Goal: Find specific page/section: Find specific page/section

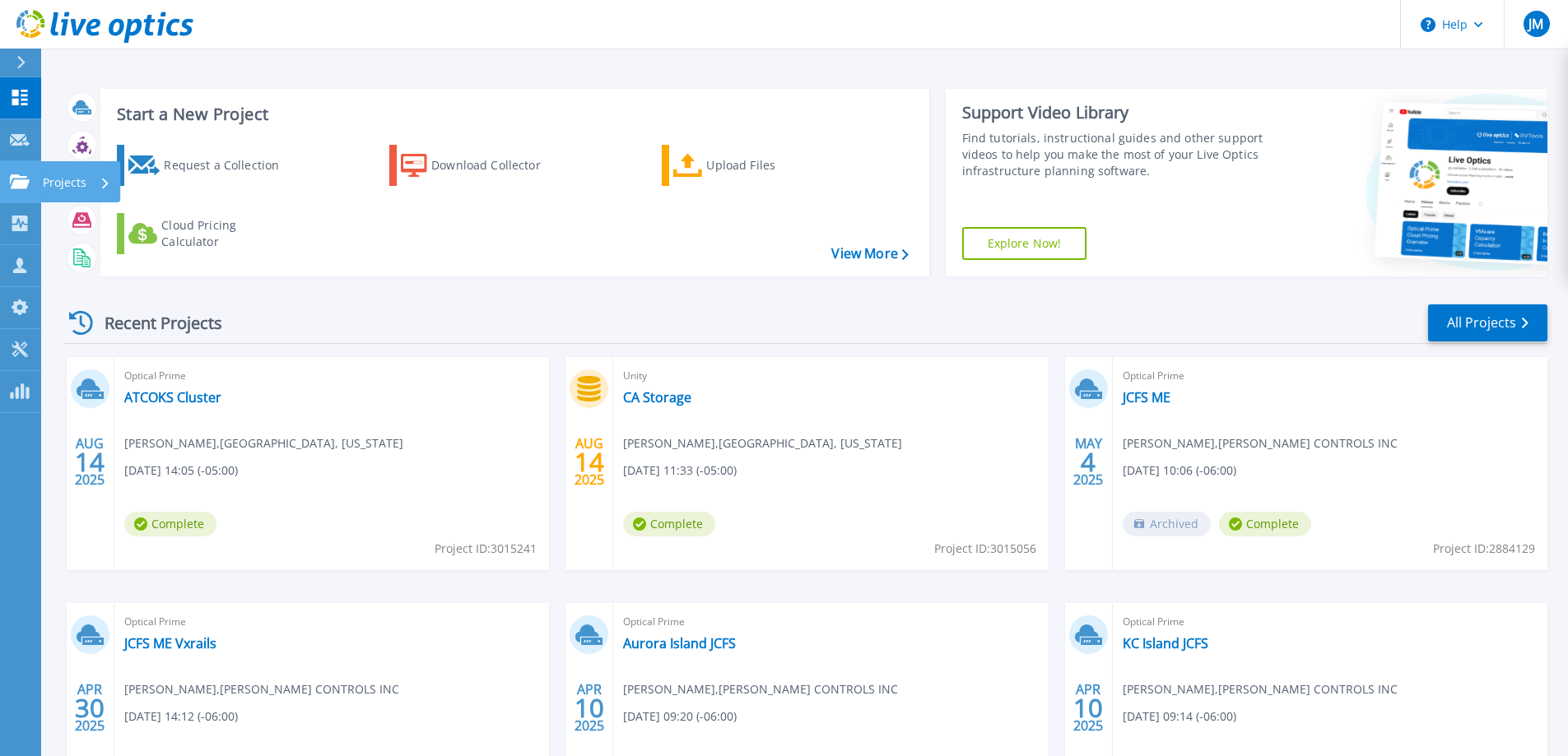
click at [22, 166] on link "Projects Projects" at bounding box center [20, 183] width 42 height 42
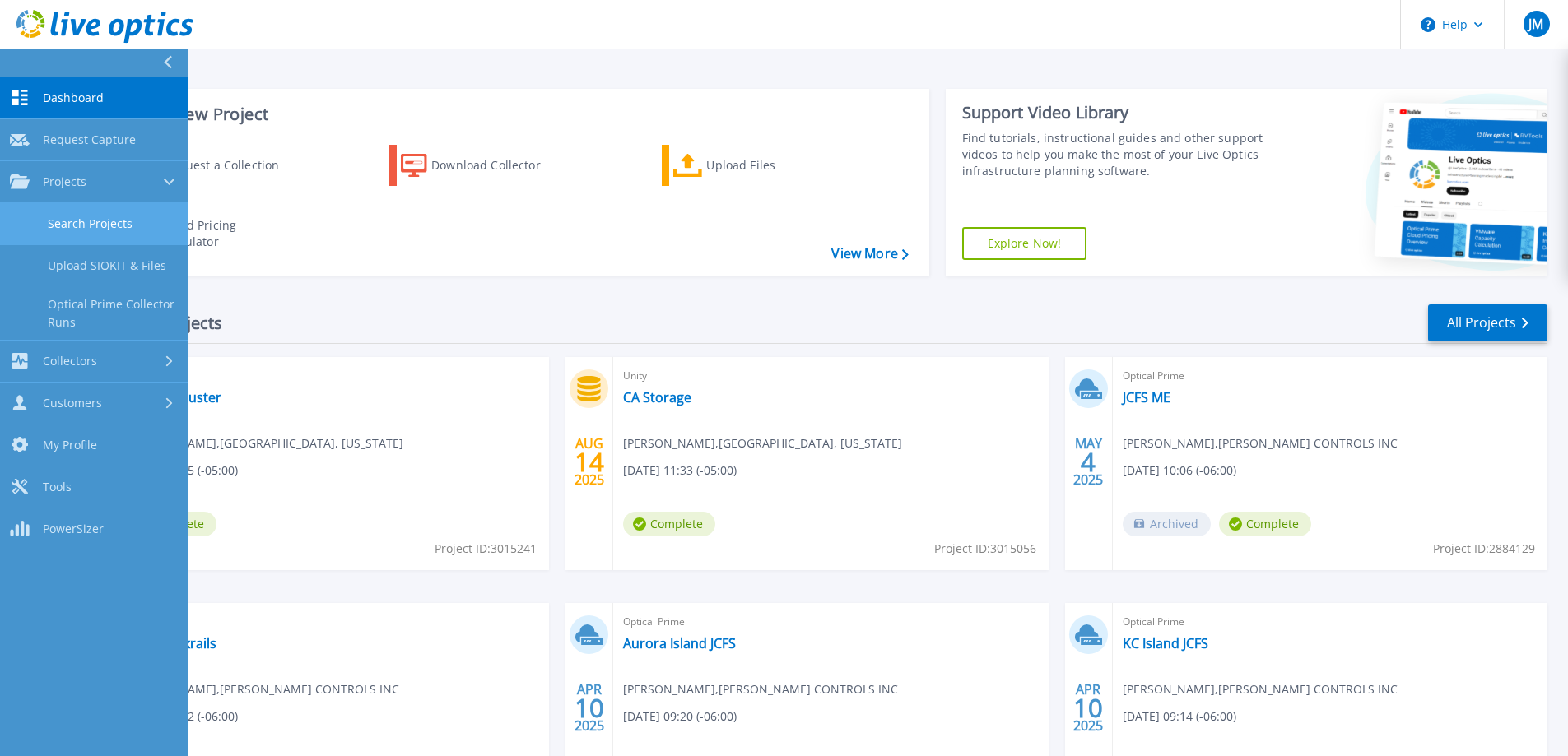
click at [114, 231] on link "Search Projects" at bounding box center [93, 224] width 187 height 42
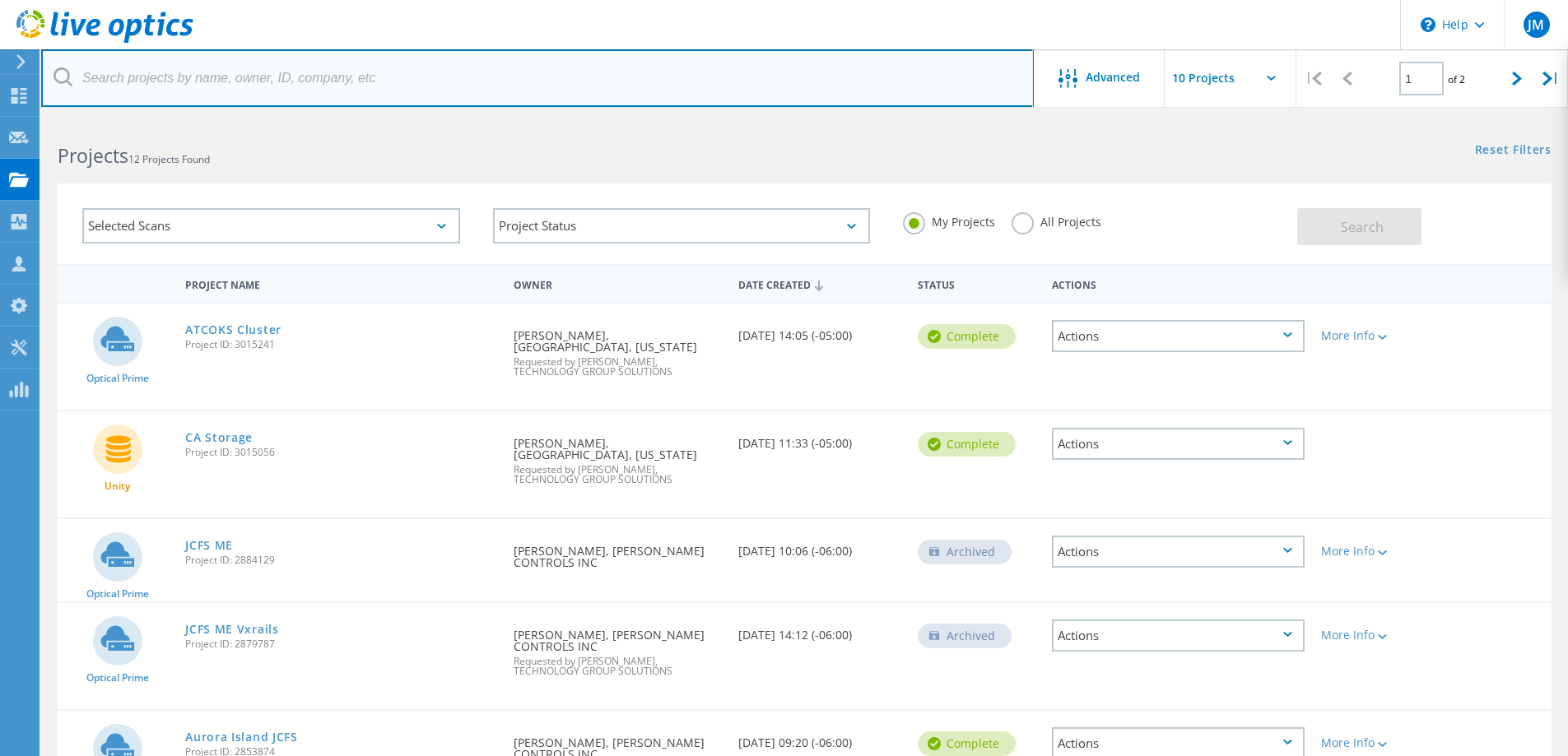
click at [463, 80] on input "text" at bounding box center [538, 78] width 992 height 57
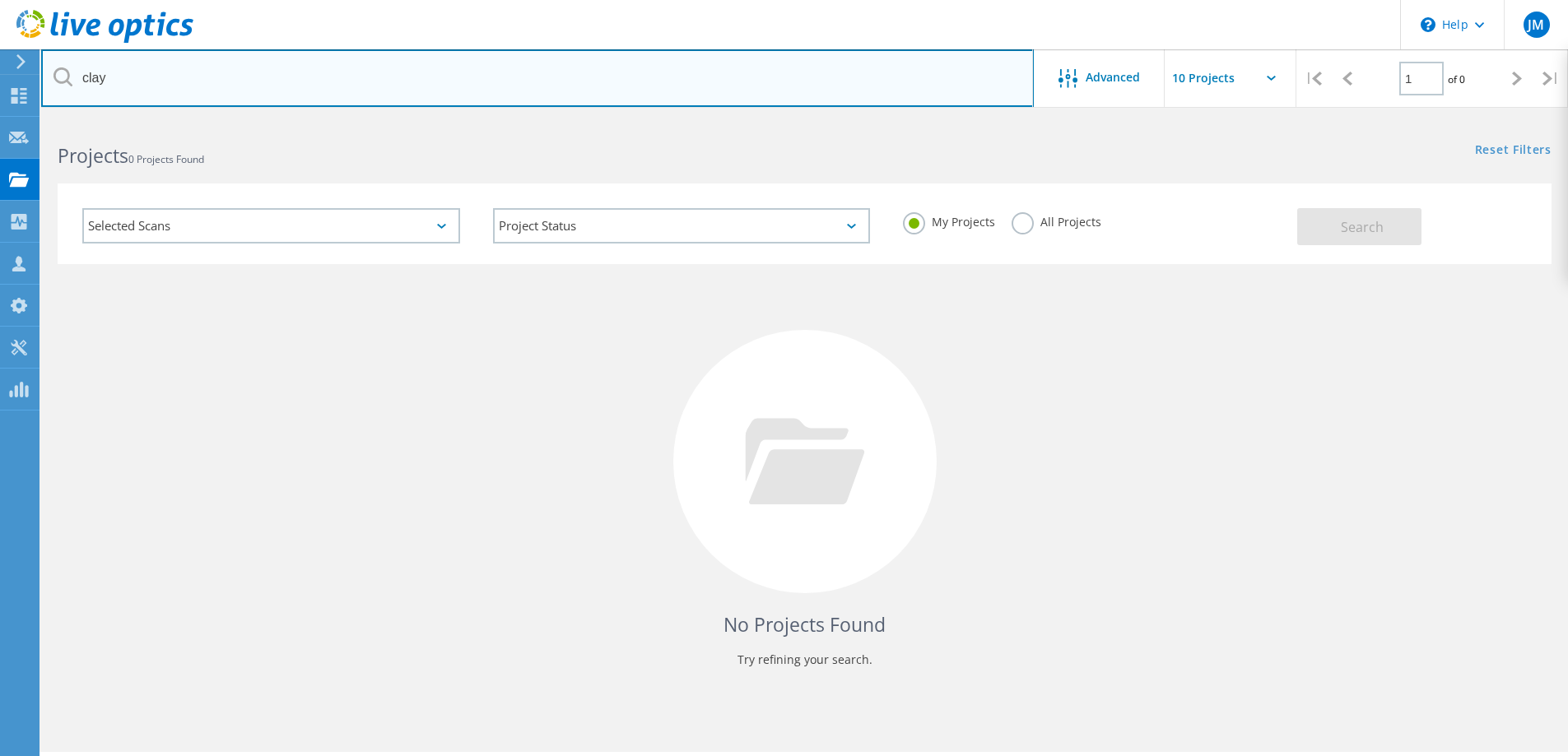
click at [444, 91] on input "clay" at bounding box center [538, 78] width 992 height 57
type input "c"
